Goal: Find specific page/section

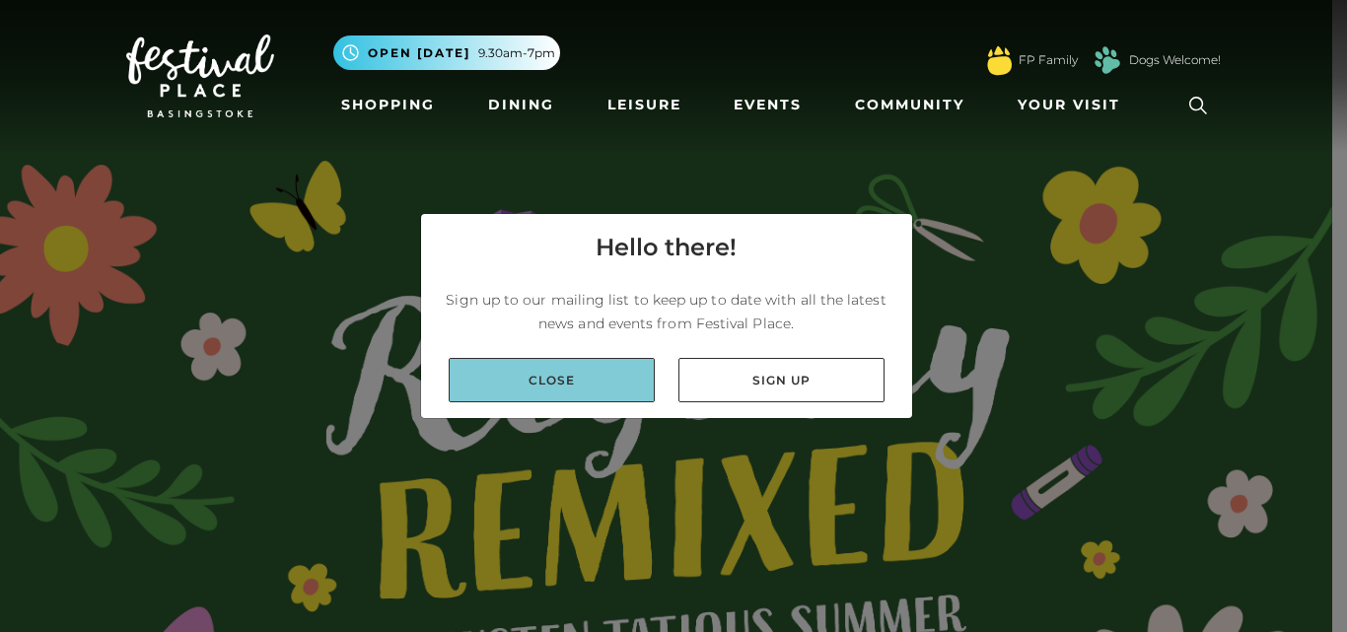
click at [576, 385] on link "Close" at bounding box center [552, 380] width 206 height 44
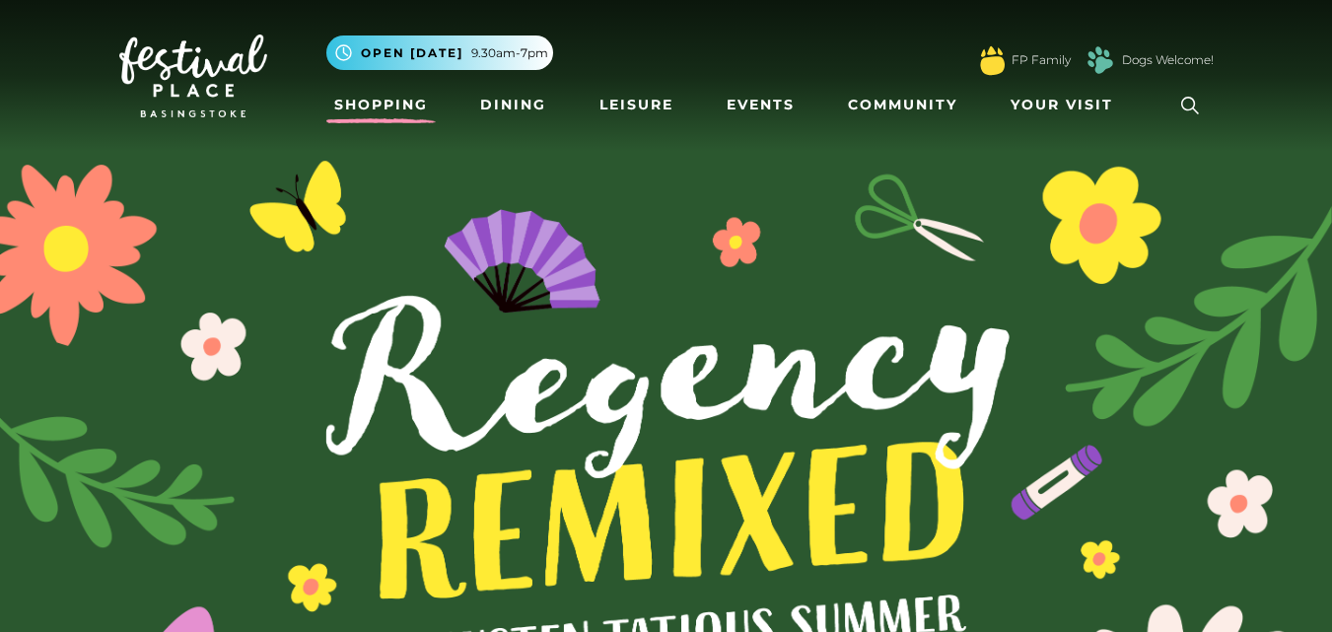
click at [387, 104] on link "Shopping" at bounding box center [380, 105] width 109 height 36
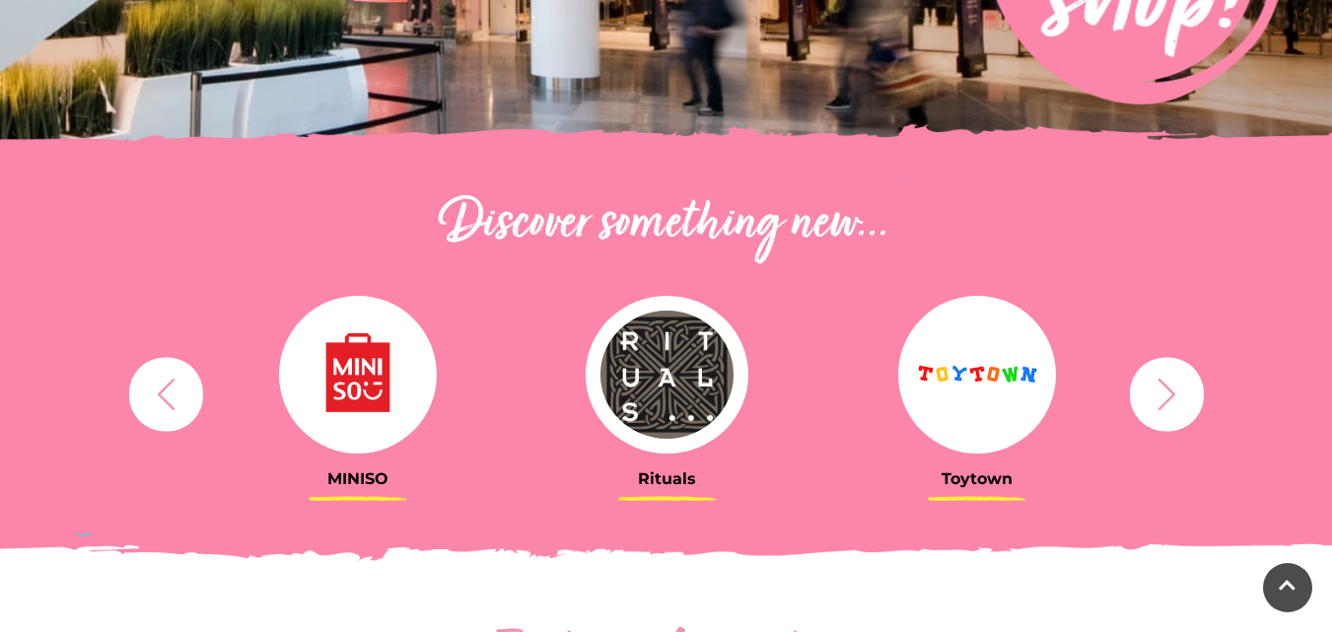
scroll to position [568, 0]
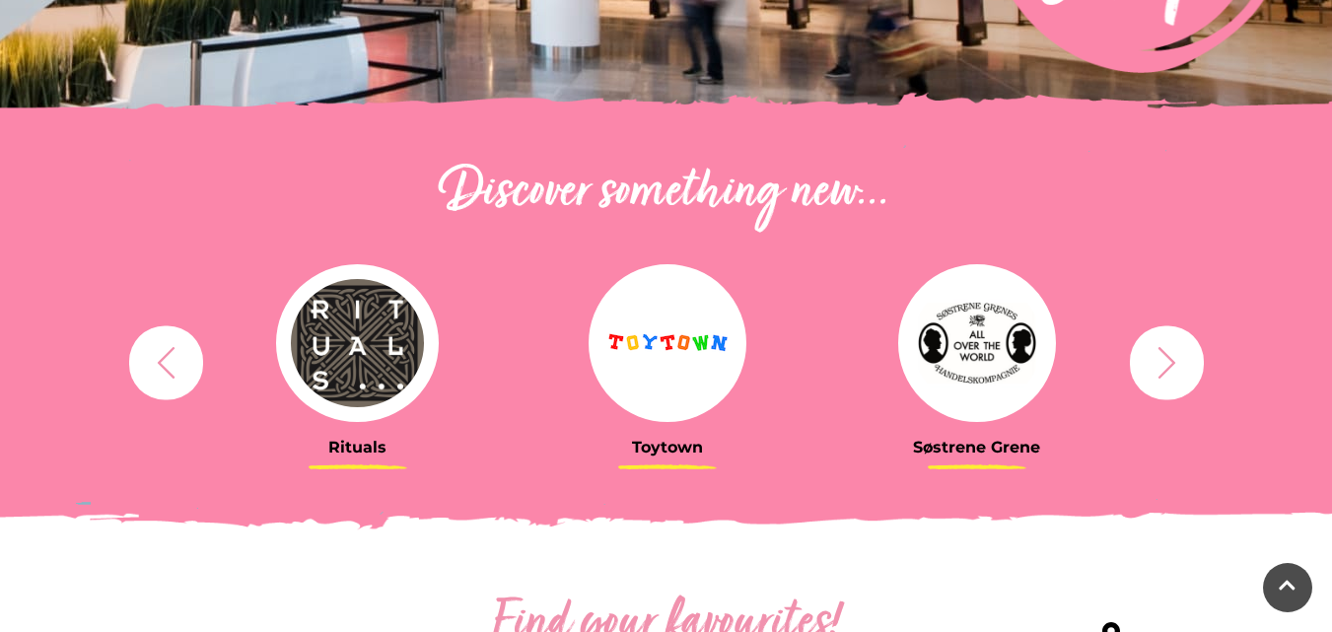
click at [1175, 378] on icon "button" at bounding box center [1167, 362] width 36 height 36
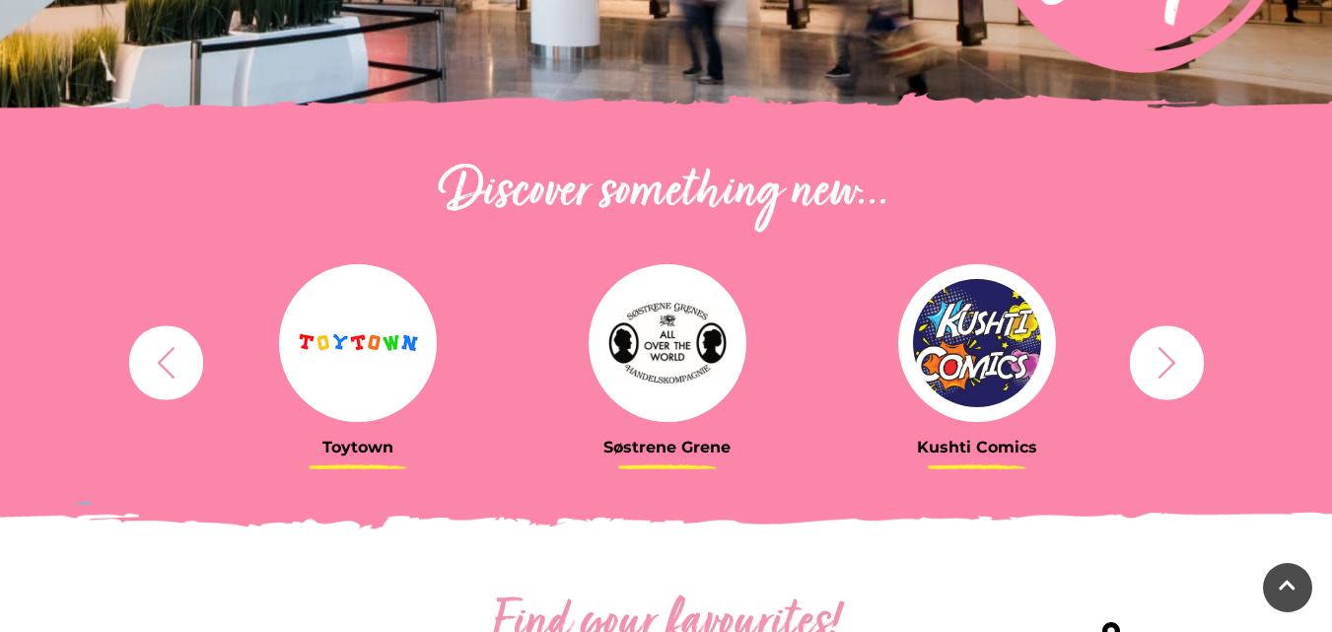
click at [1175, 378] on icon "button" at bounding box center [1167, 362] width 36 height 36
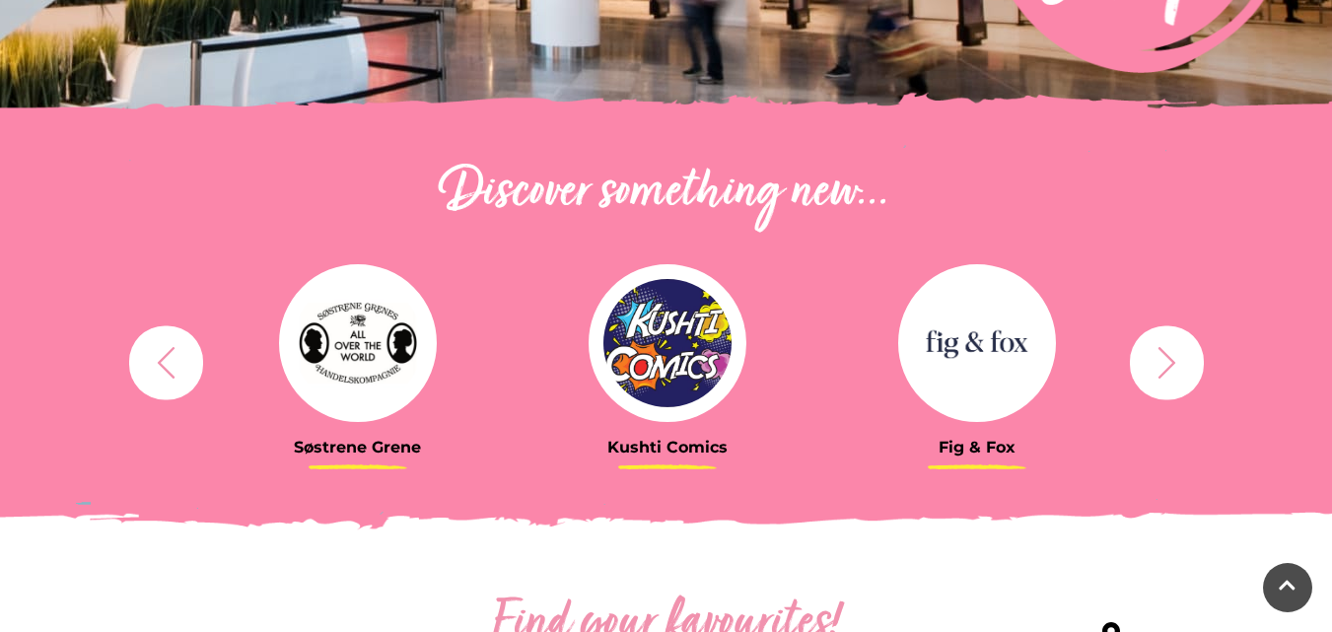
click at [1175, 378] on icon "button" at bounding box center [1167, 362] width 36 height 36
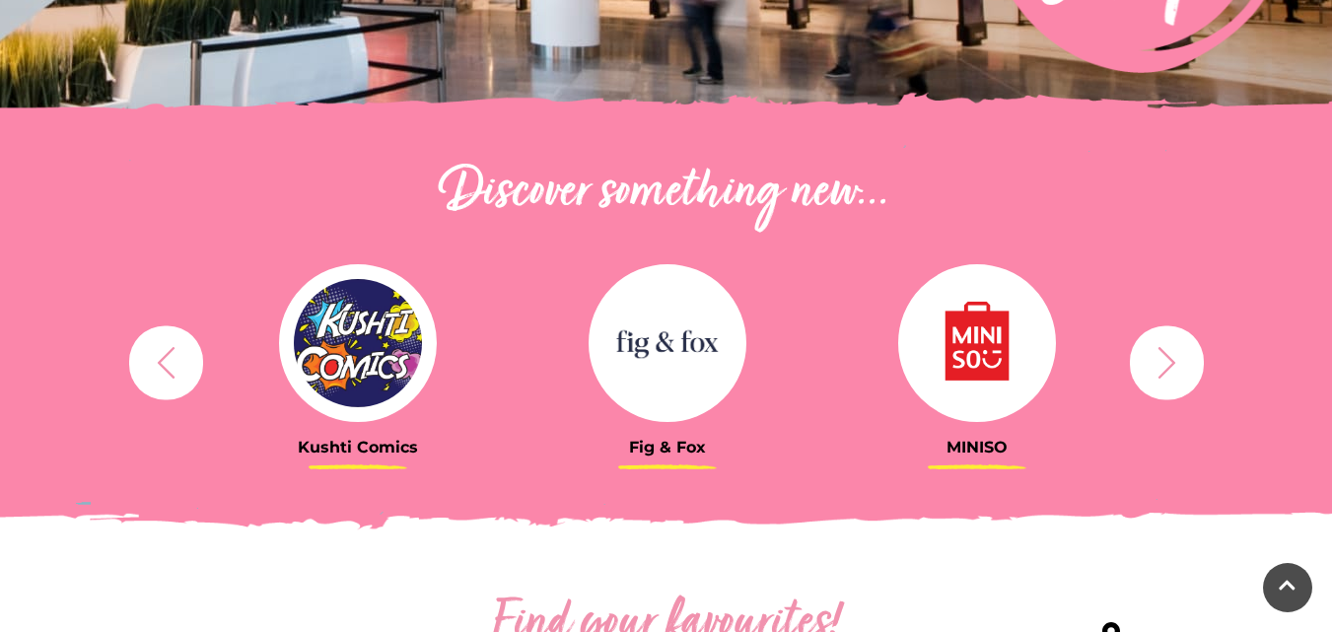
click at [1175, 378] on icon "button" at bounding box center [1167, 362] width 36 height 36
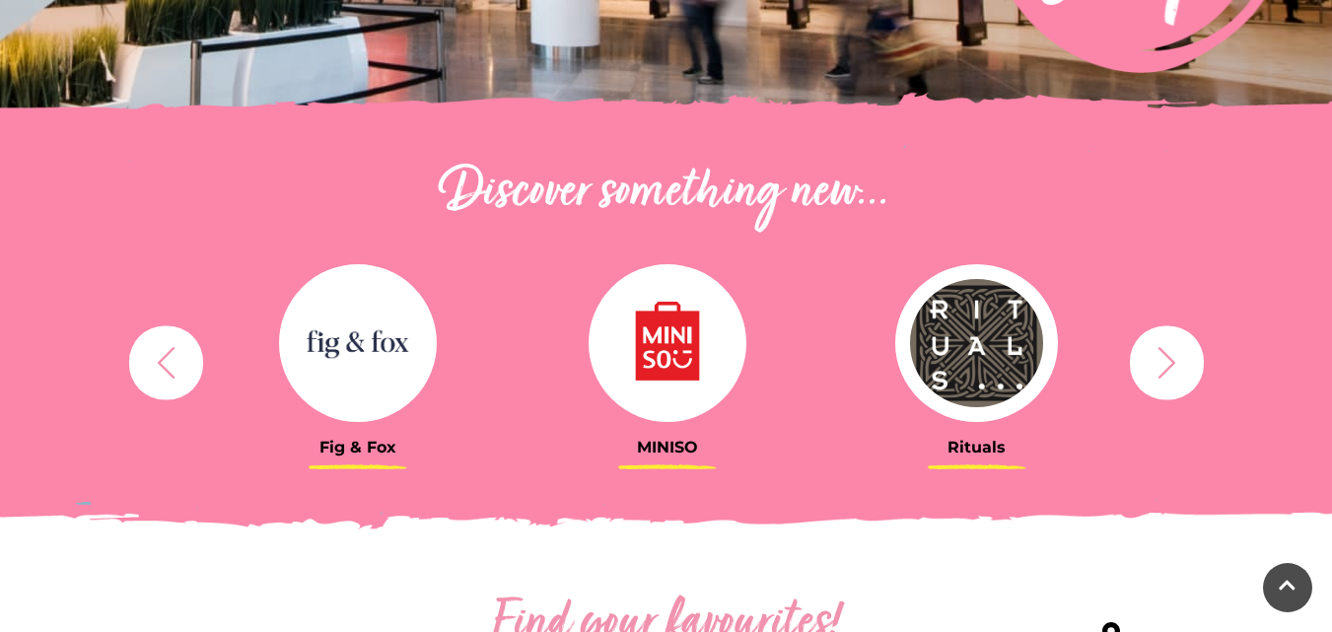
click at [1175, 378] on icon "button" at bounding box center [1167, 362] width 36 height 36
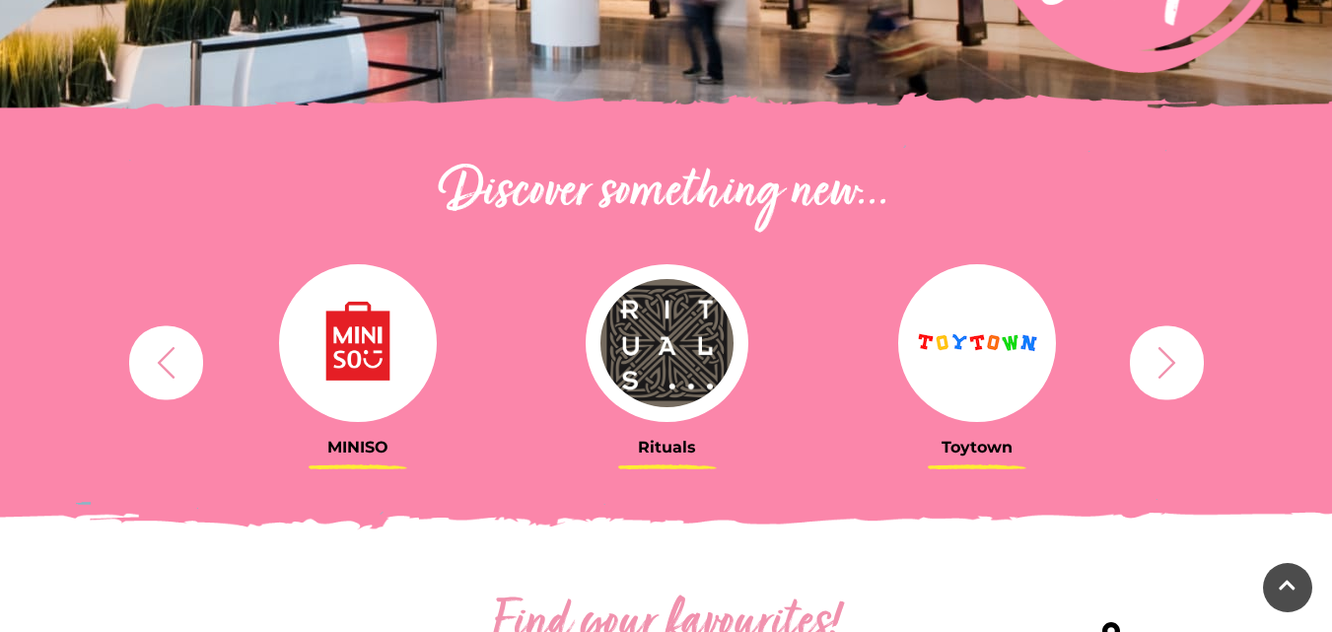
click at [1175, 378] on icon "button" at bounding box center [1167, 362] width 36 height 36
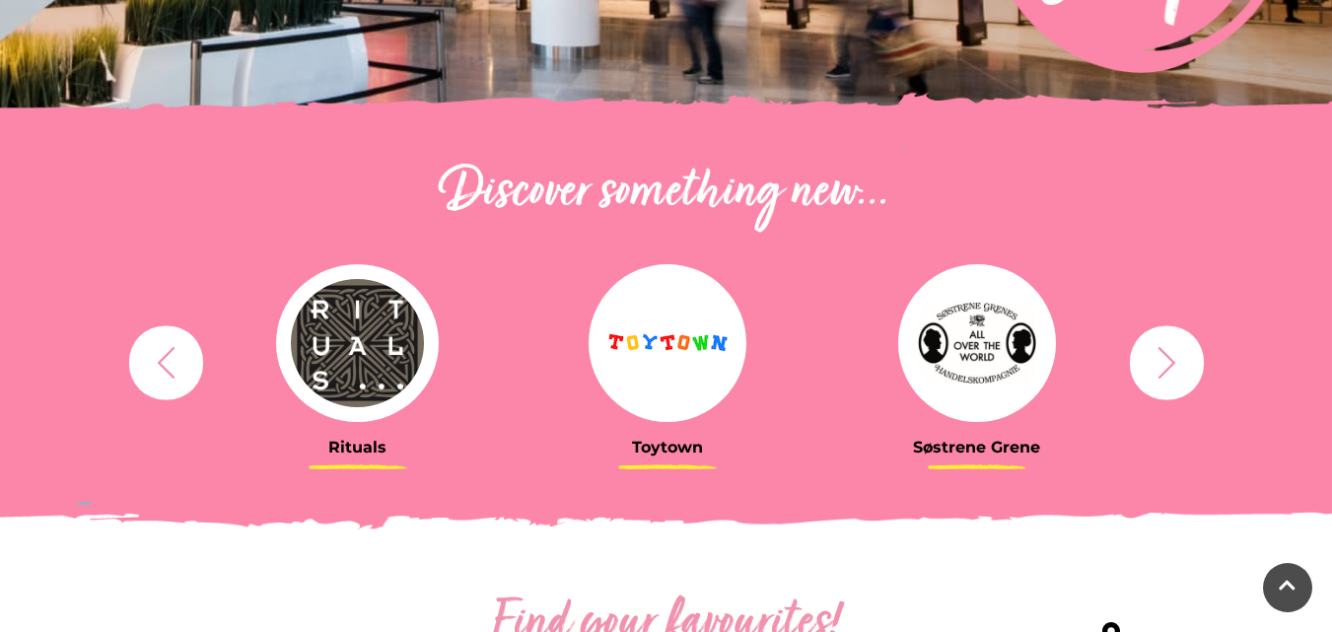
click at [1175, 378] on icon "button" at bounding box center [1167, 362] width 36 height 36
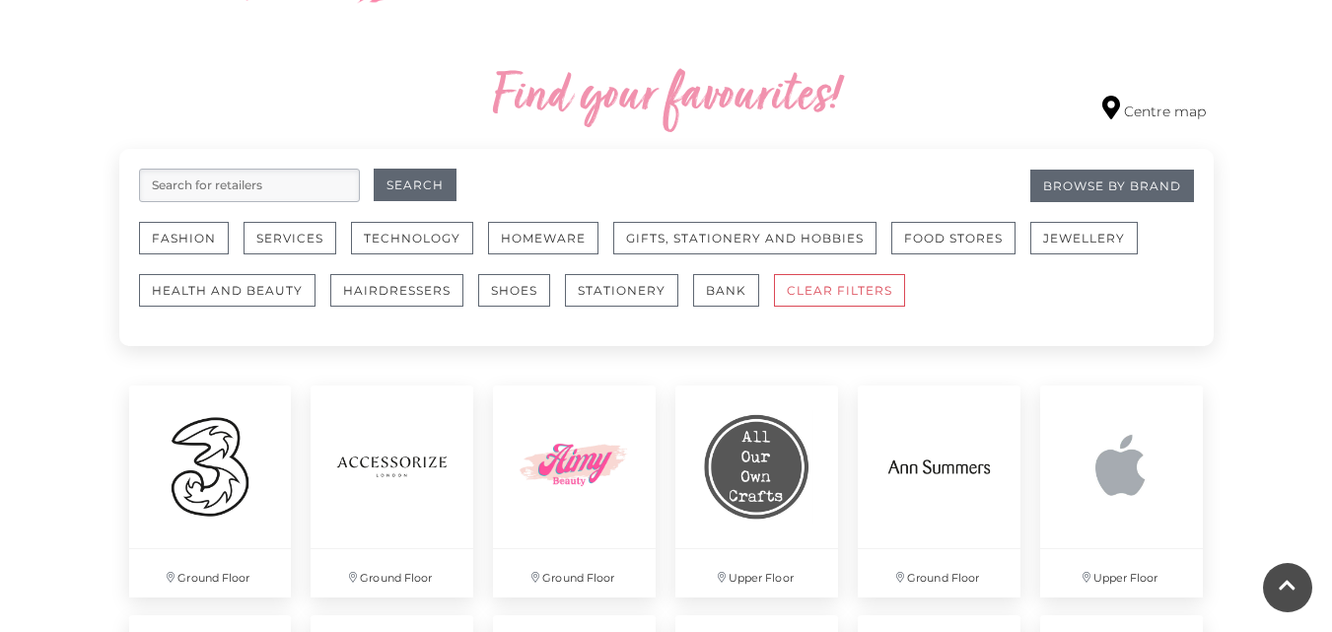
scroll to position [1168, 0]
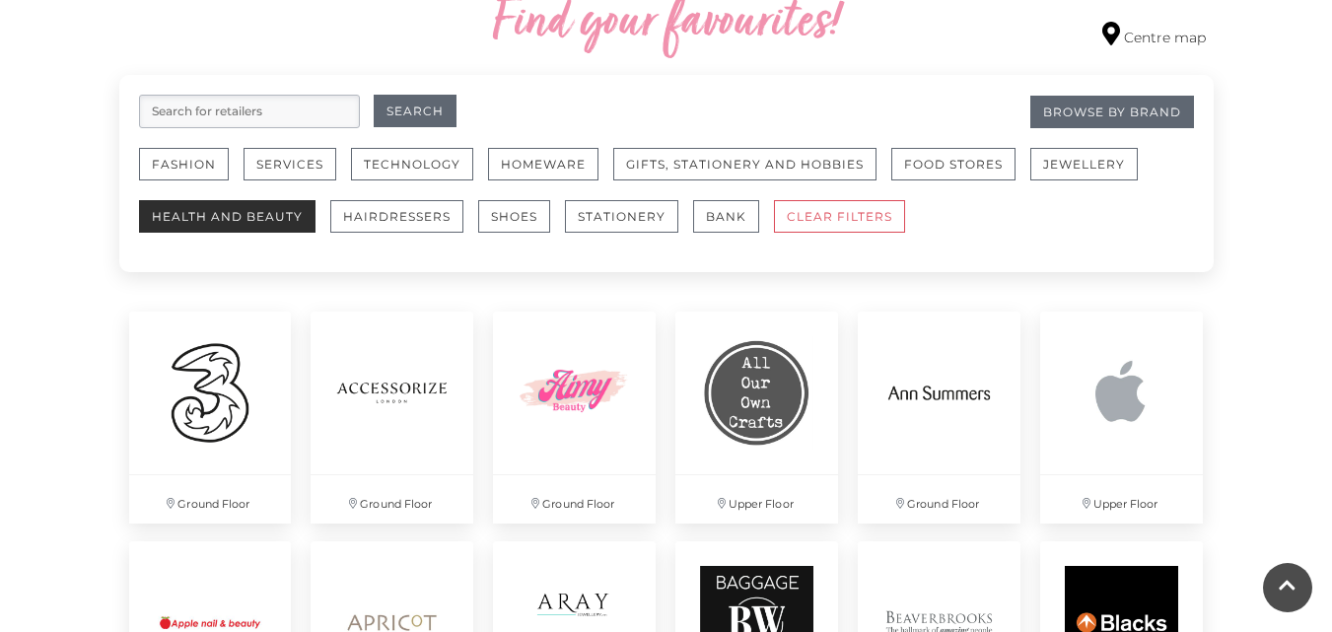
click at [235, 226] on button "Health and Beauty" at bounding box center [227, 216] width 176 height 33
